Goal: Obtain resource: Download file/media

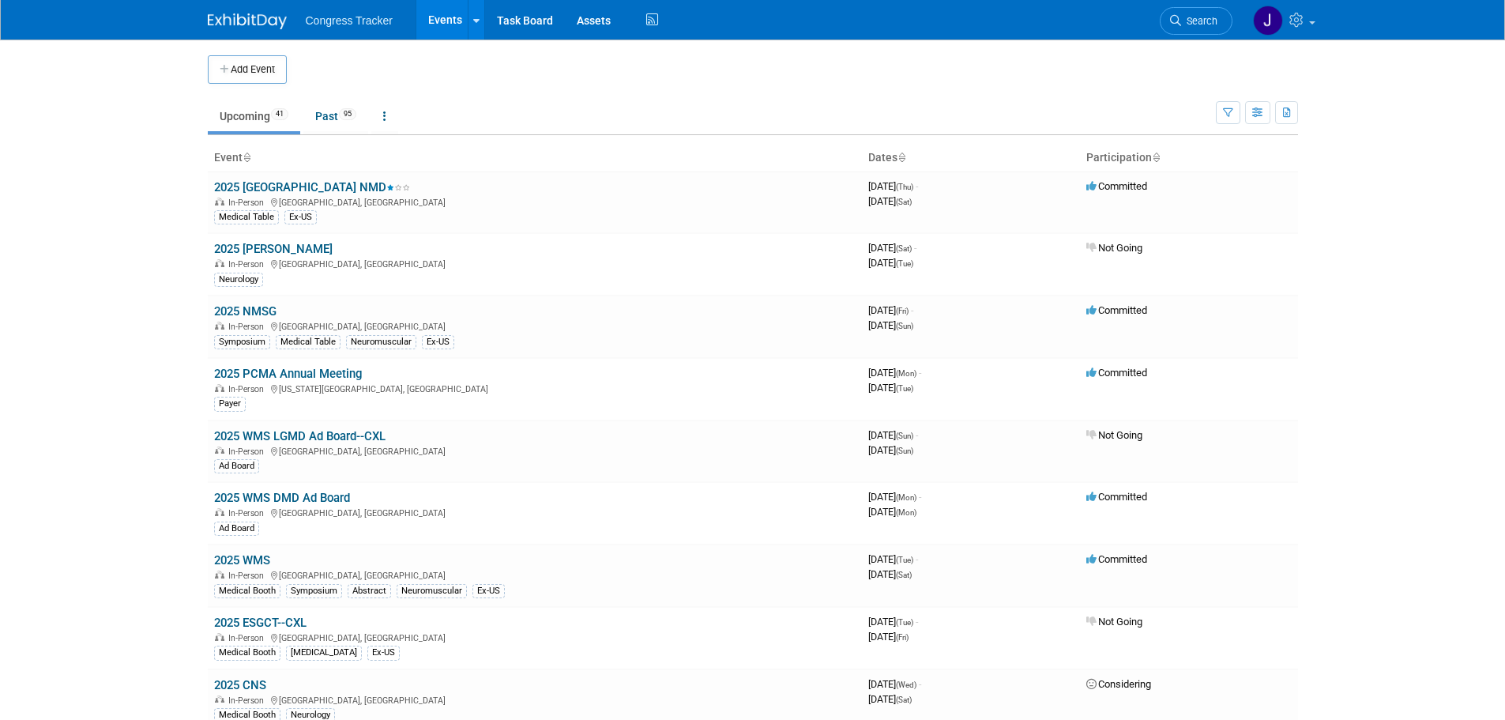
click at [453, 12] on link "Events" at bounding box center [445, 19] width 58 height 39
click at [242, 560] on link "2025 WMS" at bounding box center [242, 560] width 56 height 14
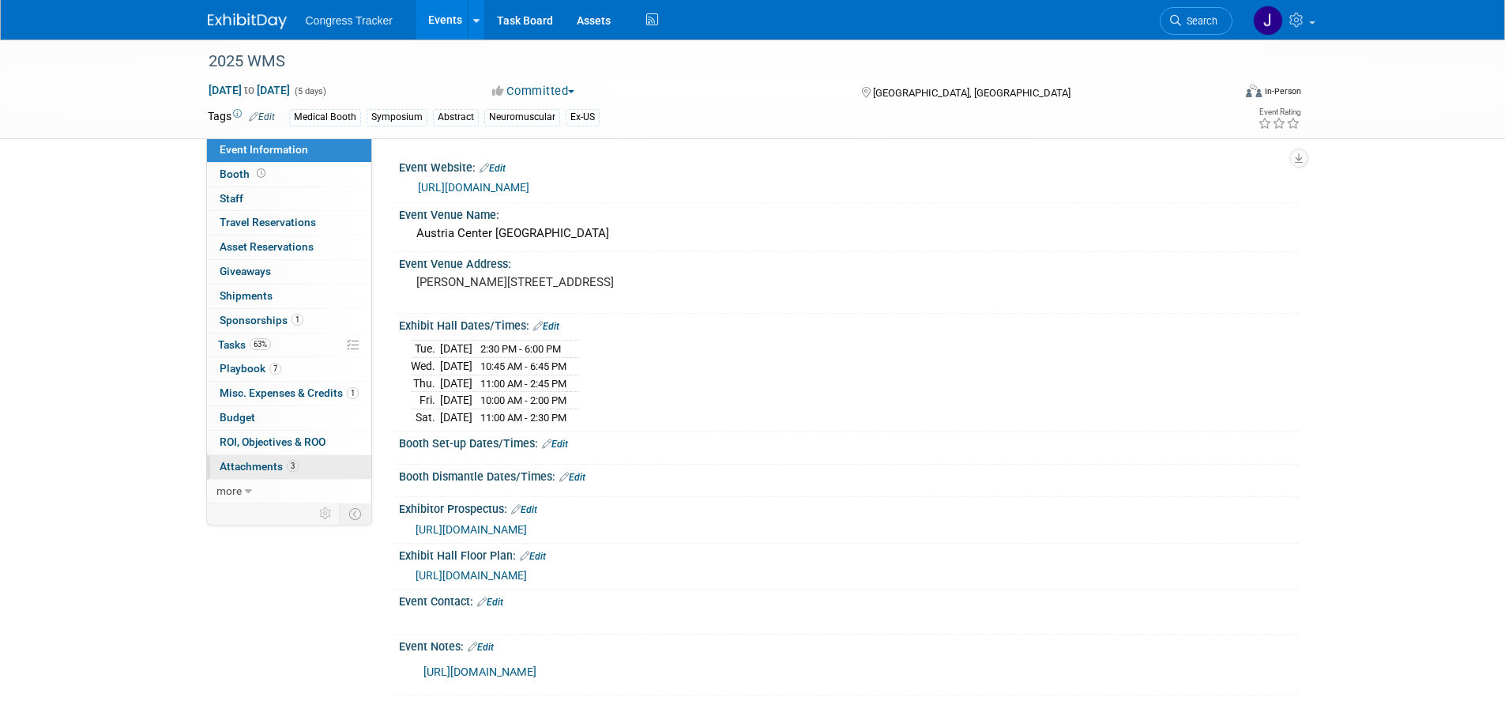
click at [251, 461] on span "Attachments 3" at bounding box center [259, 466] width 79 height 13
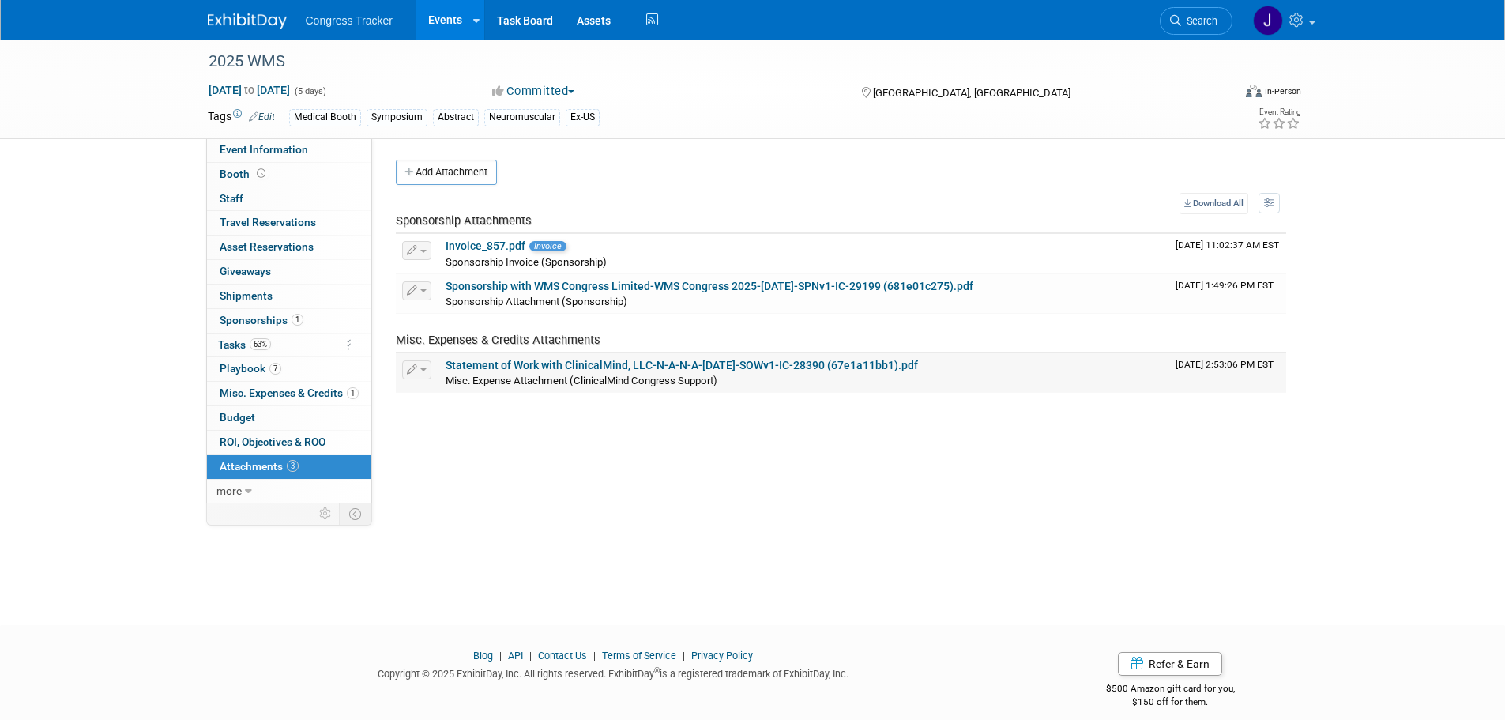
click at [503, 366] on link "Statement of Work with ClinicalMind, LLC-N-A-N-A-April 8, 2025-SOWv1-IC-28390 (…" at bounding box center [681, 365] width 472 height 13
